Goal: Check status: Check status

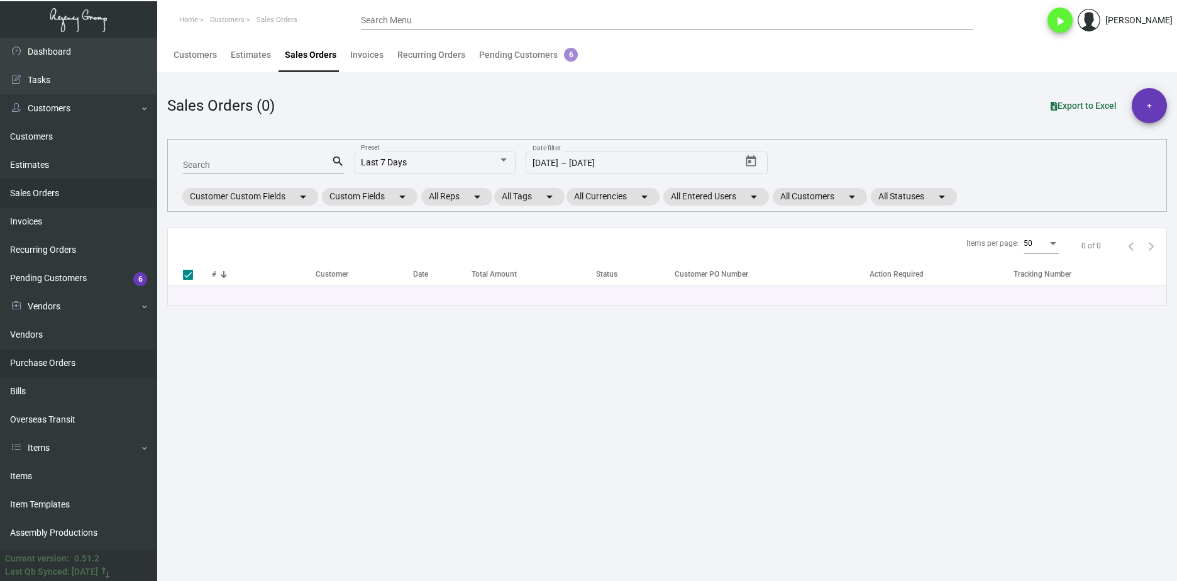
click at [72, 363] on link "Purchase Orders" at bounding box center [78, 363] width 157 height 28
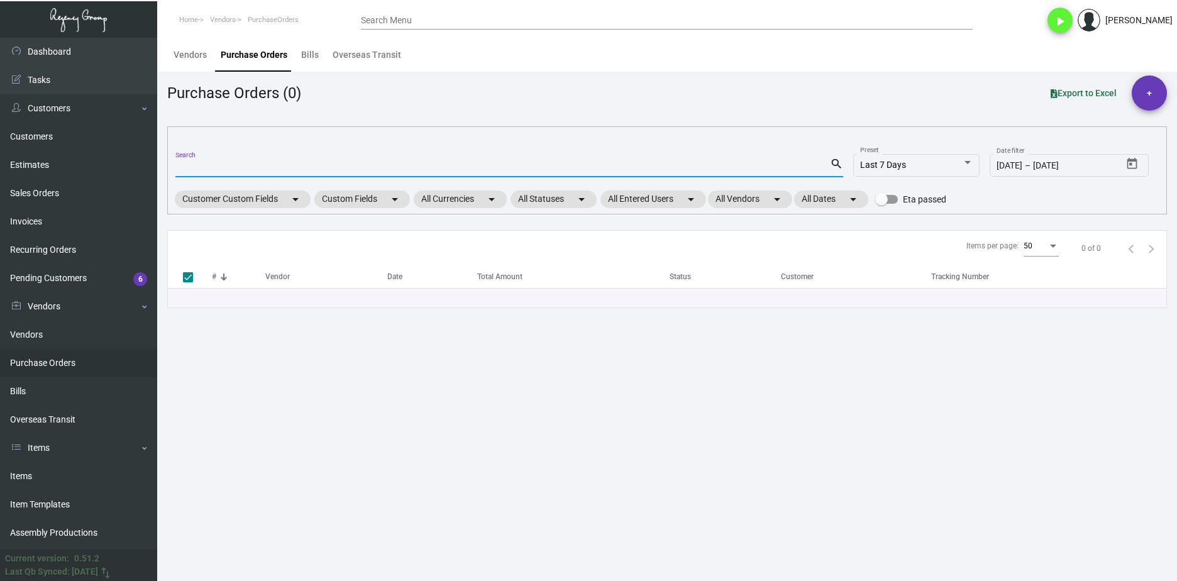
click at [240, 166] on input "Search" at bounding box center [502, 168] width 655 height 10
paste input "103172"
type input "103172"
checkbox input "false"
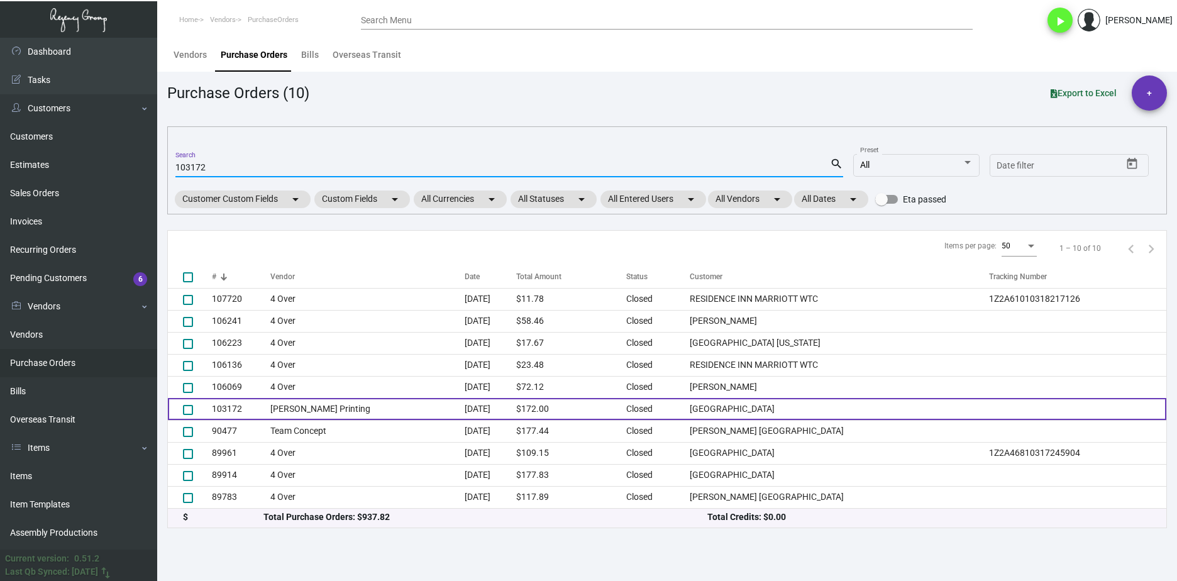
click at [328, 411] on td "[PERSON_NAME] Printing" at bounding box center [367, 409] width 194 height 22
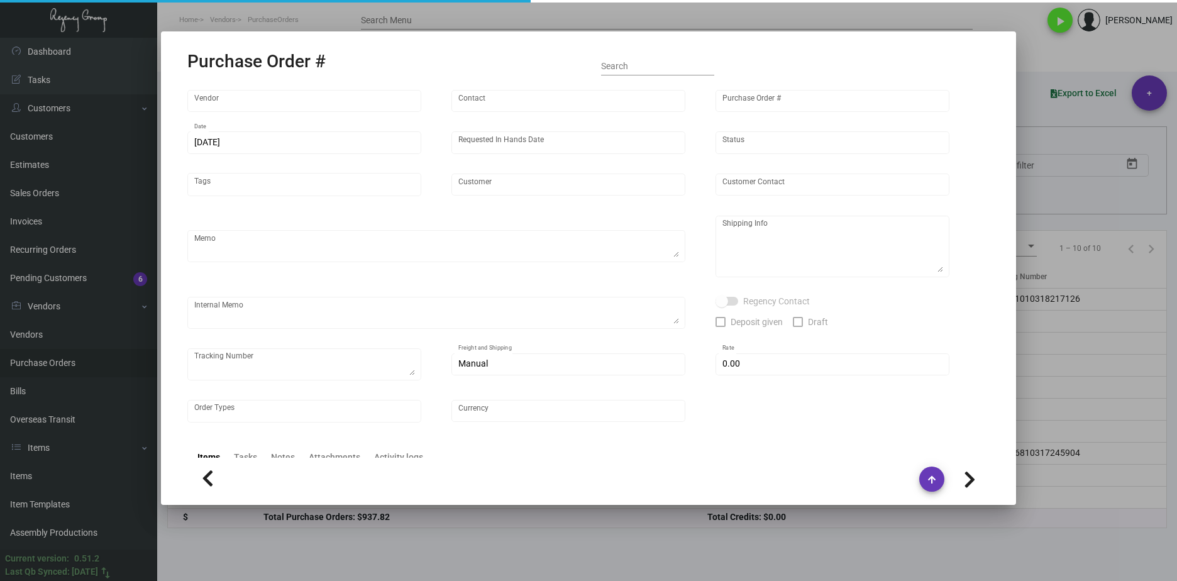
type input "[PERSON_NAME] Printing"
type input "[PERSON_NAME]"
type input "103172"
type input "[DATE]"
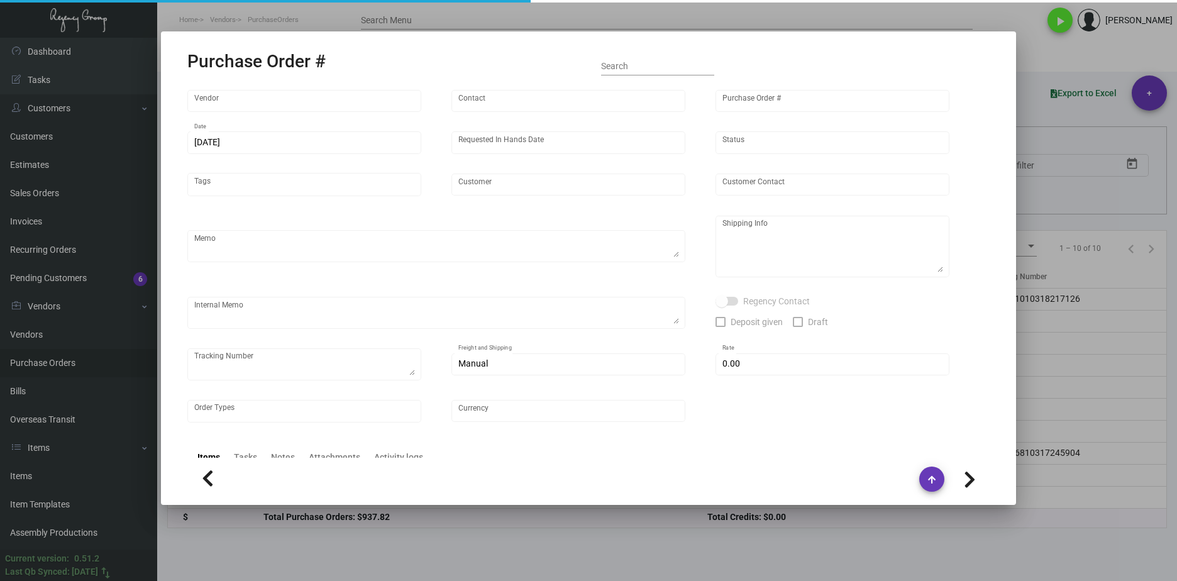
type input "[GEOGRAPHIC_DATA]"
type input "[PERSON_NAME]"
type textarea "Please reach out to SH for UPS labels once ready."
type textarea "[GEOGRAPHIC_DATA] - [PERSON_NAME] [STREET_ADDRESS][PERSON_NAME]"
type textarea "1/16 - Proofs approved. Followed up for an ESD. 1/17 - Followed up for an ESD. …"
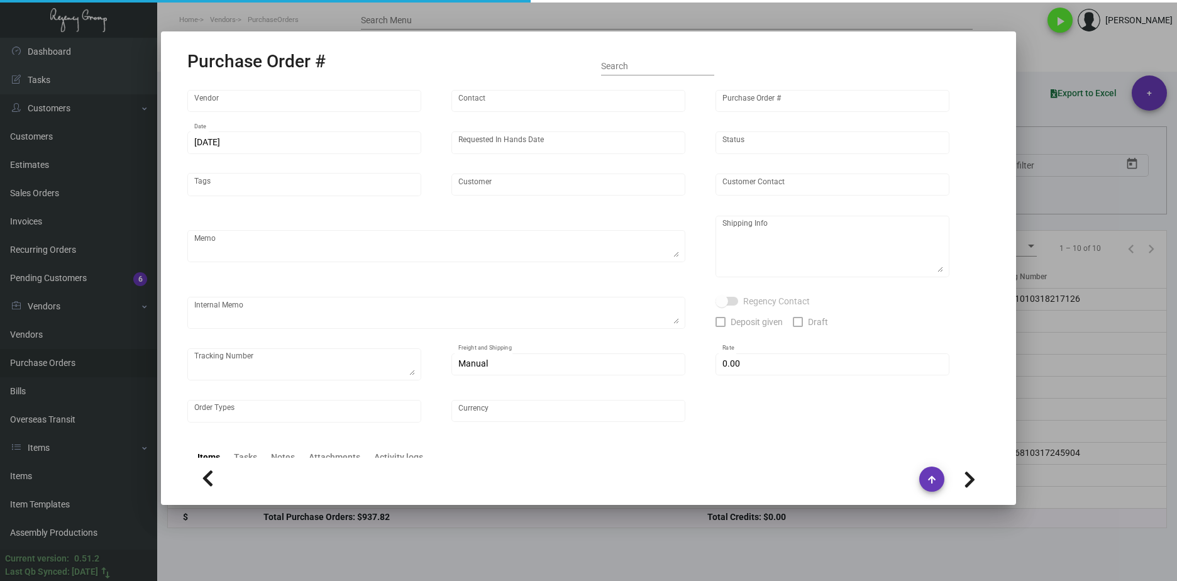
type input "$ 0.00"
type input "United States Dollar $"
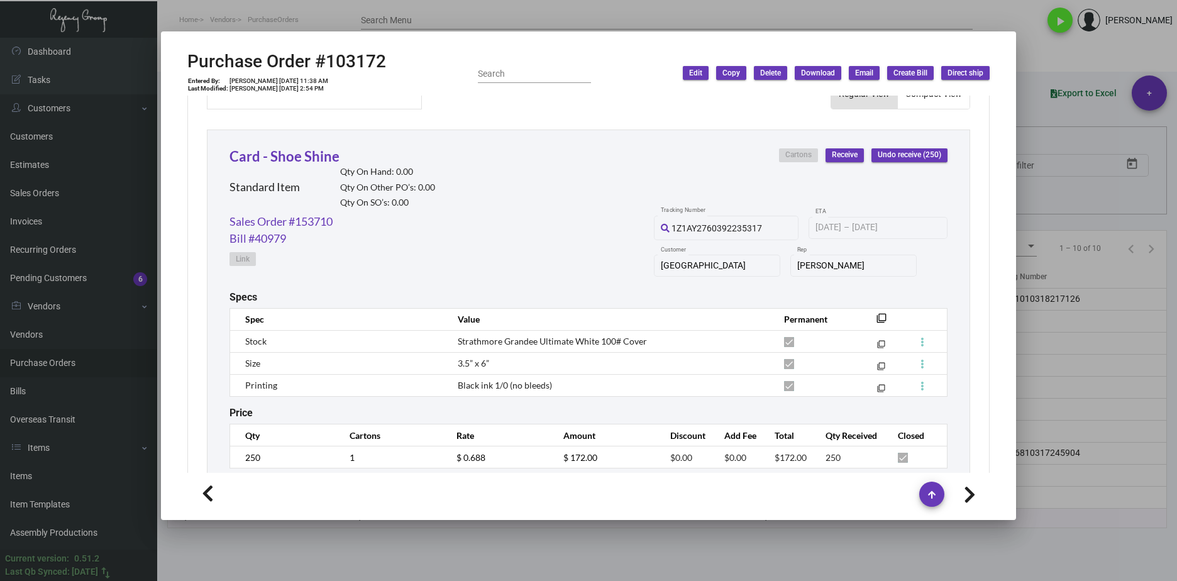
scroll to position [592, 0]
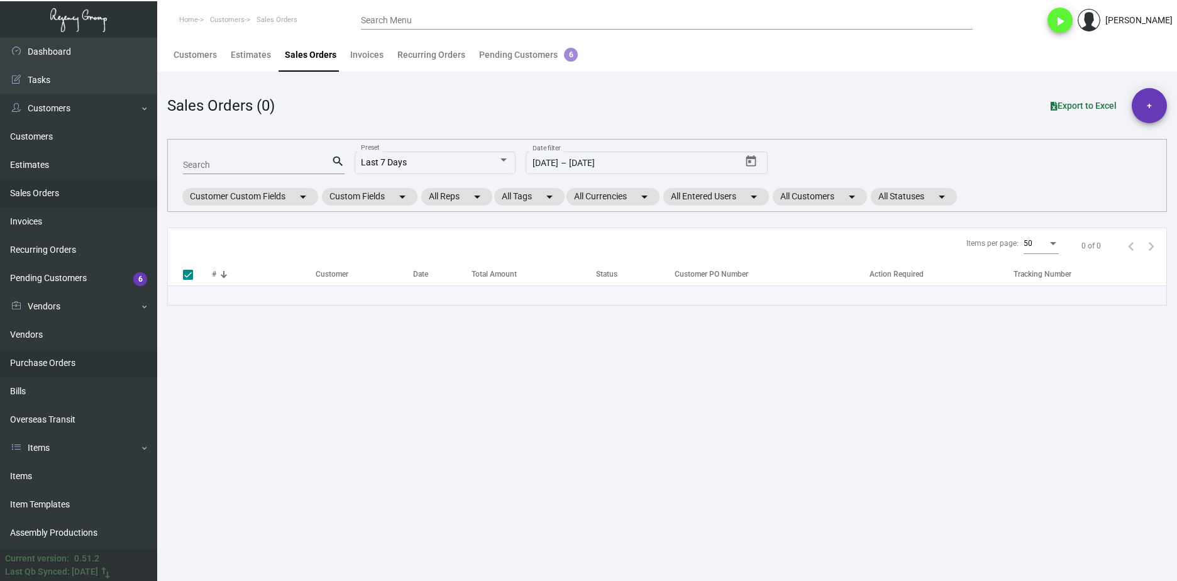
click at [84, 363] on link "Purchase Orders" at bounding box center [78, 363] width 157 height 28
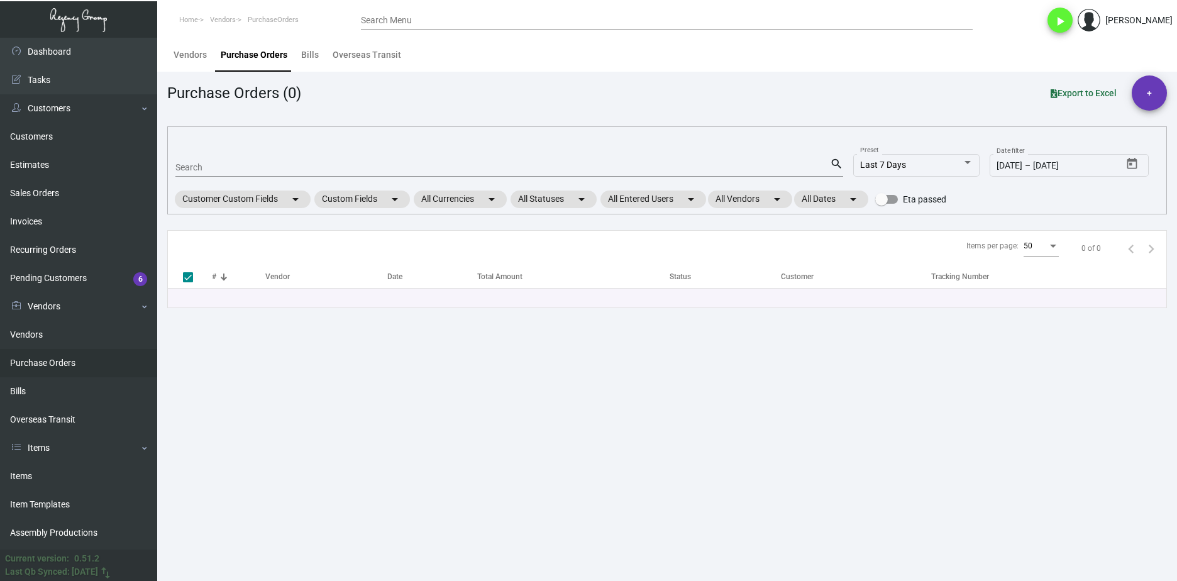
click at [268, 153] on mat-form-field "Search search" at bounding box center [509, 166] width 668 height 39
click at [267, 167] on input "Search" at bounding box center [502, 168] width 655 height 10
paste input "107017"
type input "107017"
checkbox input "false"
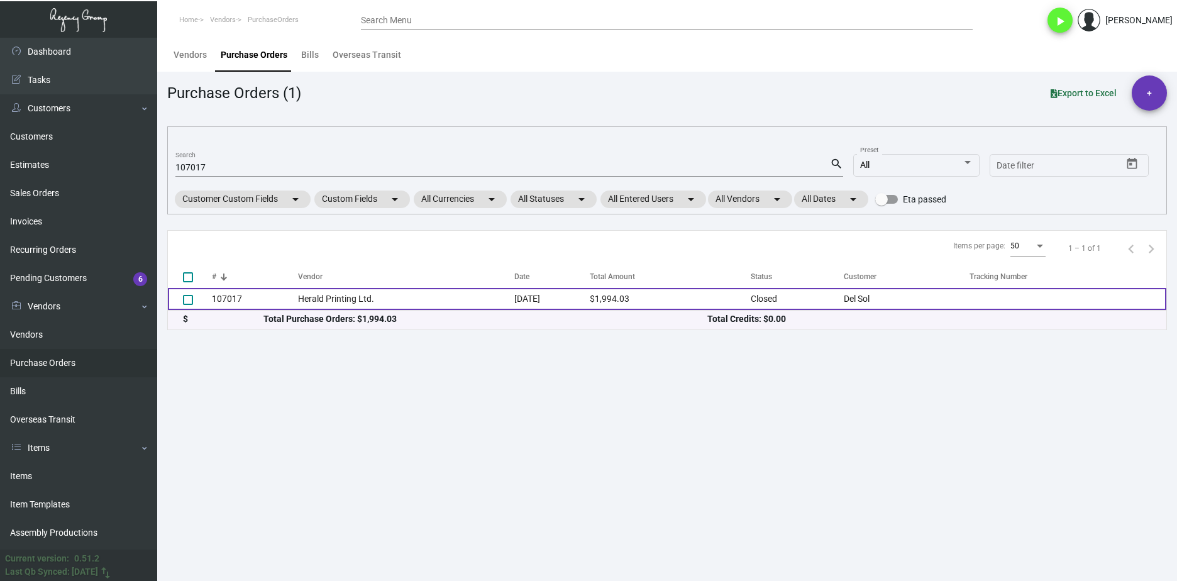
click at [321, 299] on td "Herald Printing Ltd." at bounding box center [406, 299] width 217 height 22
